Goal: Check status: Check status

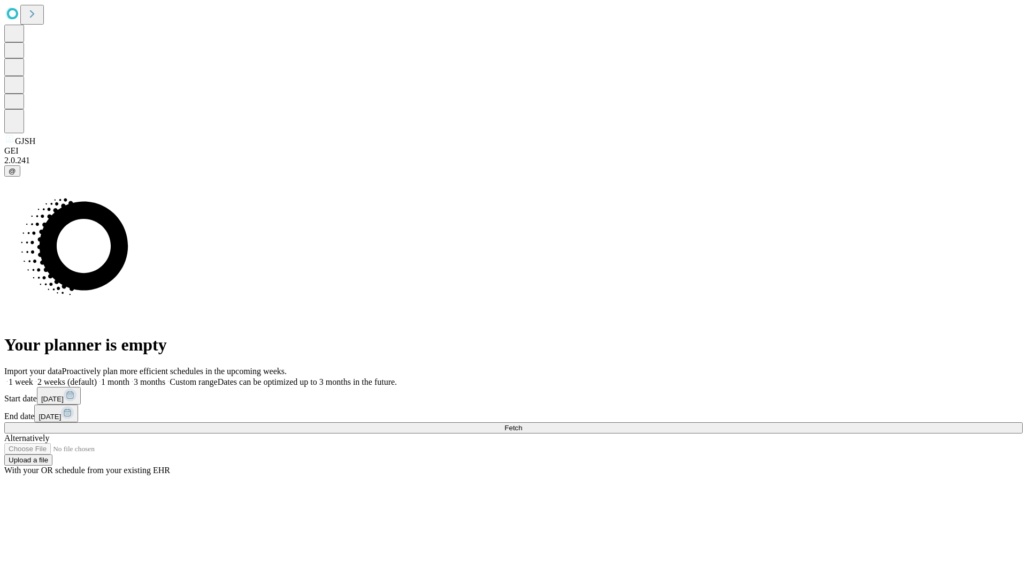
click at [522, 424] on span "Fetch" at bounding box center [513, 428] width 18 height 8
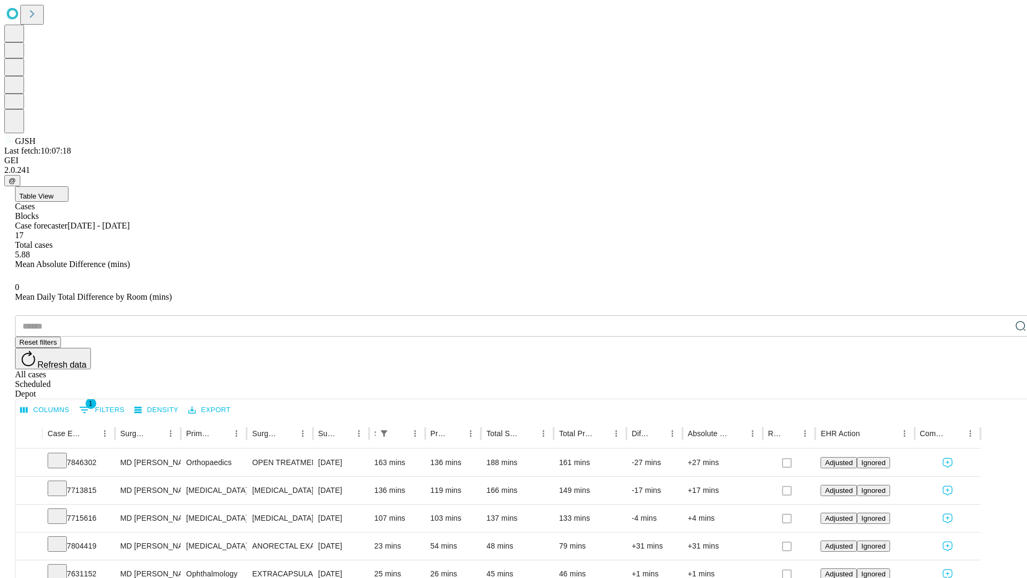
click at [958, 379] on div "Scheduled" at bounding box center [524, 384] width 1019 height 10
